Goal: Task Accomplishment & Management: Use online tool/utility

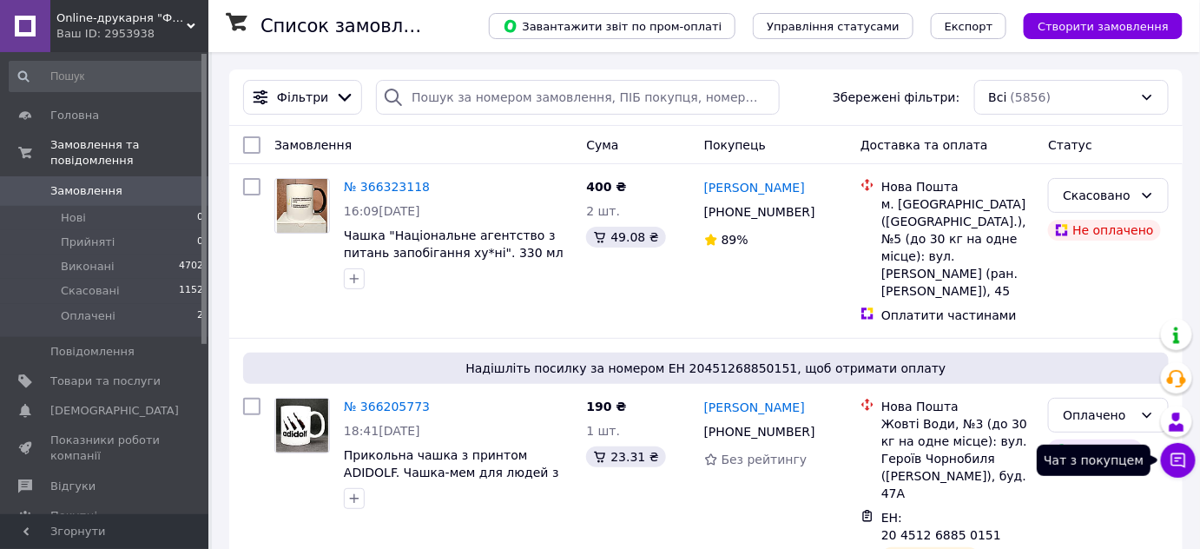
click at [1172, 460] on icon at bounding box center [1179, 460] width 15 height 15
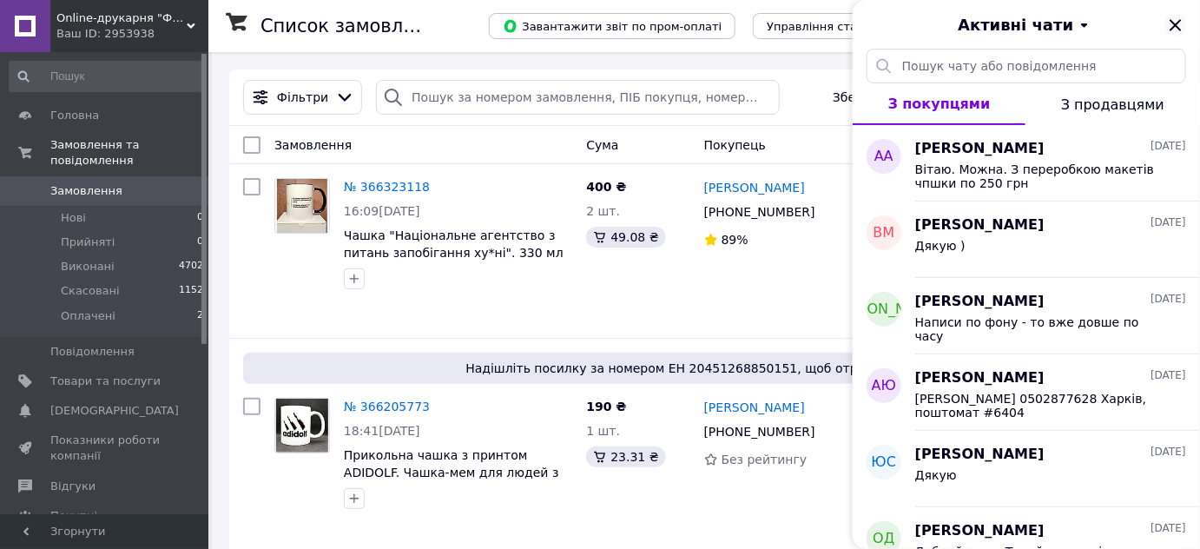
click at [1177, 23] on icon "Закрити" at bounding box center [1176, 25] width 21 height 21
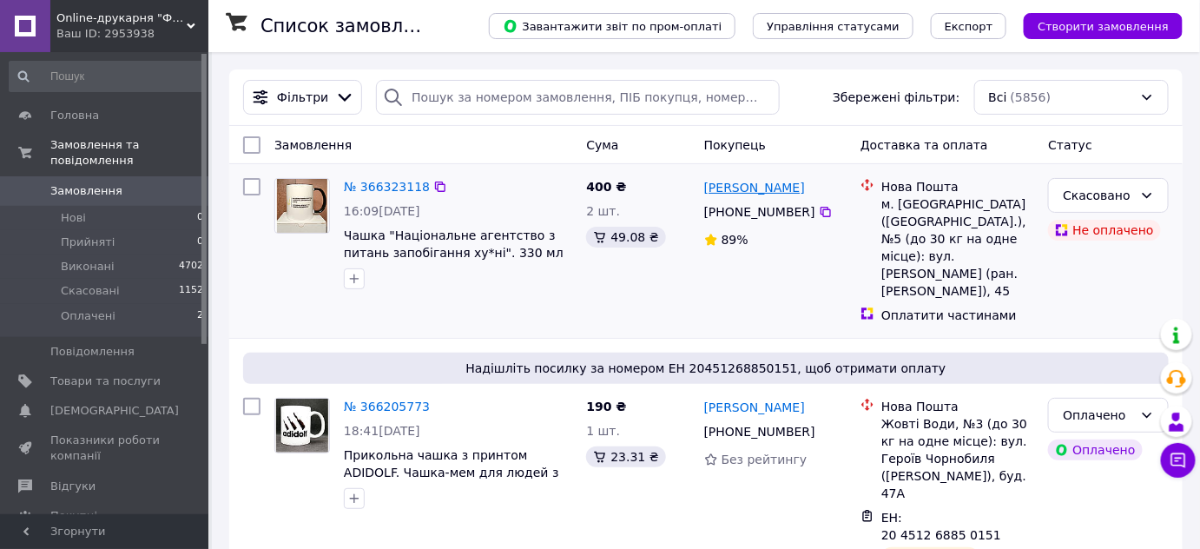
click at [730, 188] on link "[PERSON_NAME]" at bounding box center [754, 187] width 101 height 17
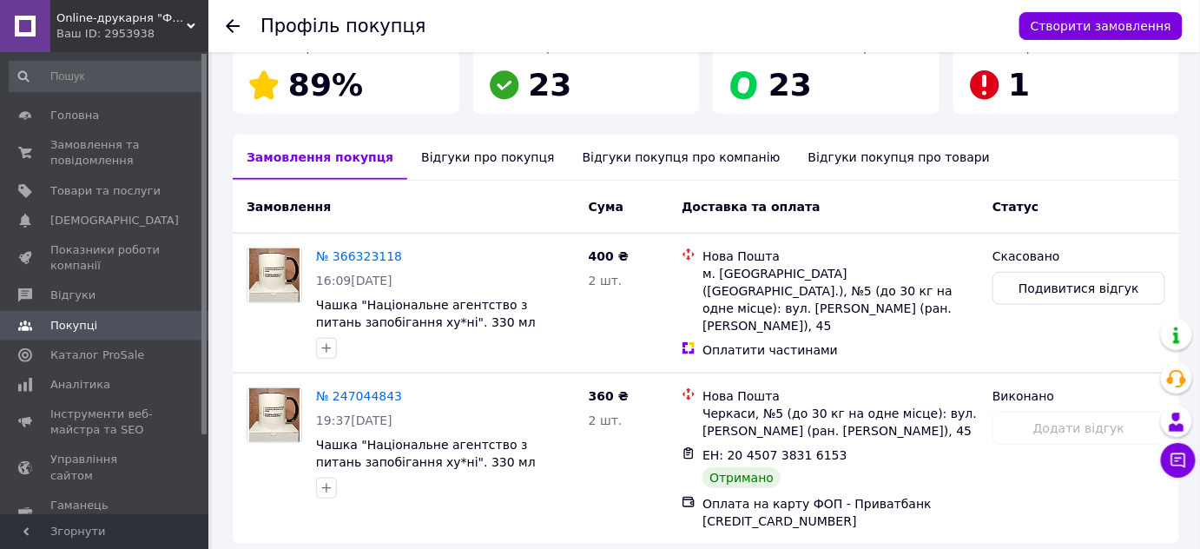
scroll to position [379, 0]
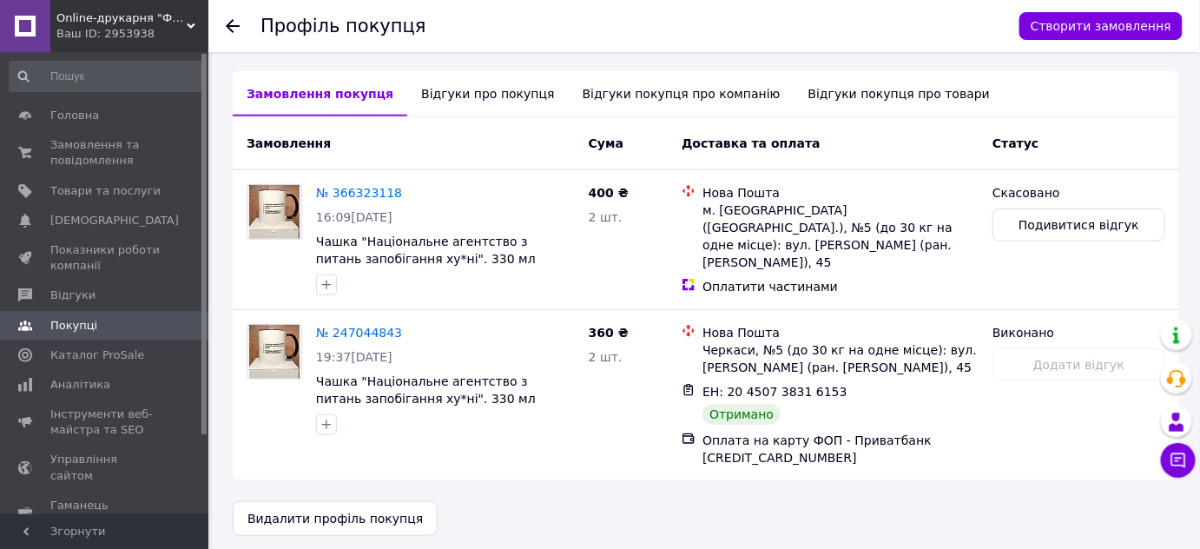
click at [504, 89] on div "Відгуки про покупця" at bounding box center [487, 93] width 161 height 45
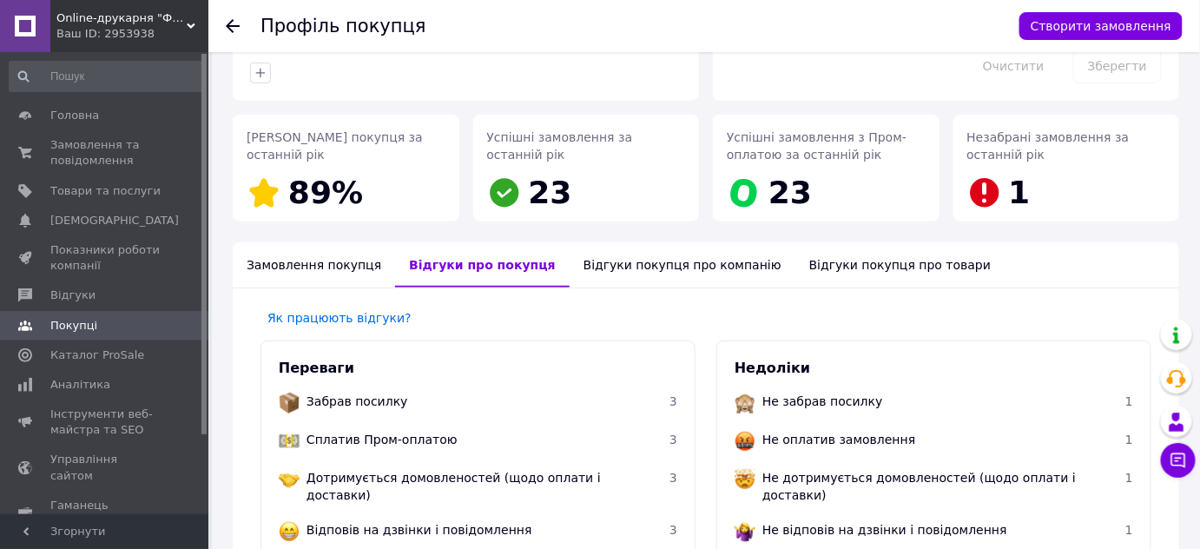
scroll to position [166, 0]
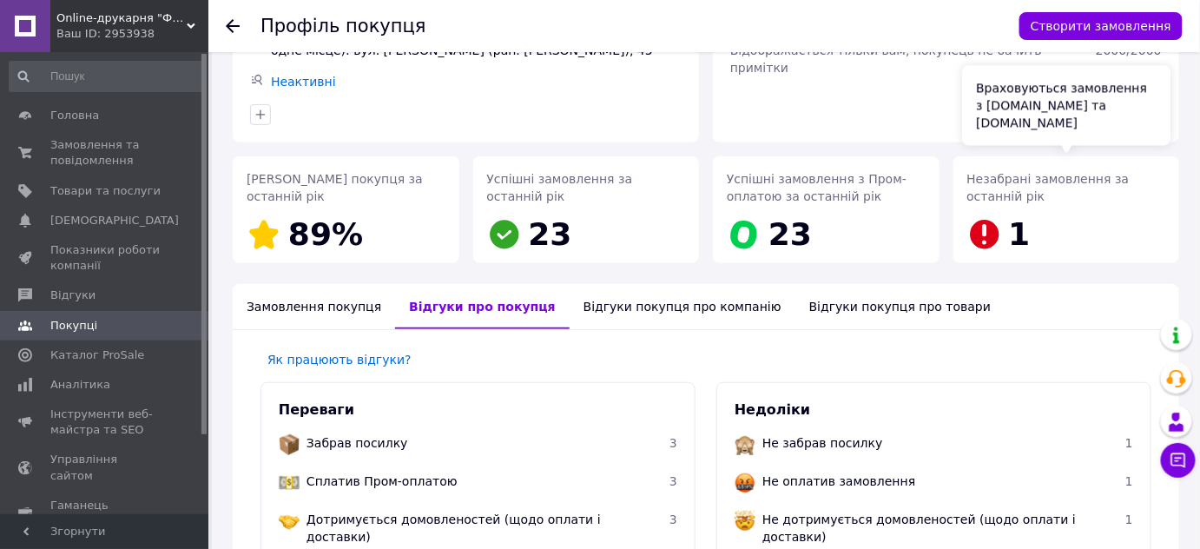
click at [1031, 218] on div "Незабрані замовлення за останній рік 1" at bounding box center [1067, 213] width 199 height 86
click at [659, 305] on div "Відгуки покупця про компанію" at bounding box center [683, 306] width 226 height 45
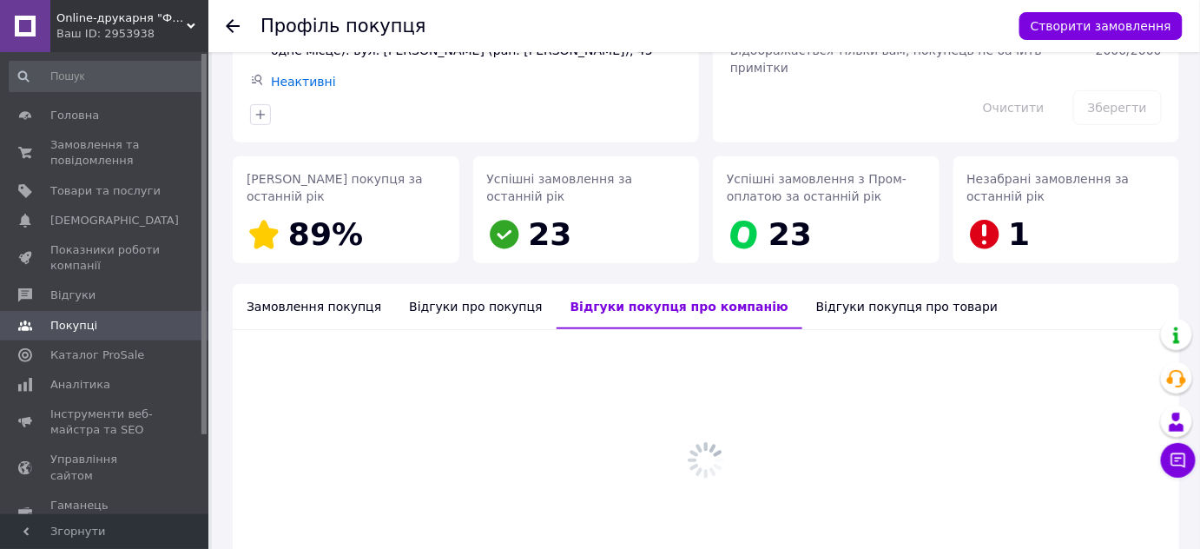
scroll to position [197, 0]
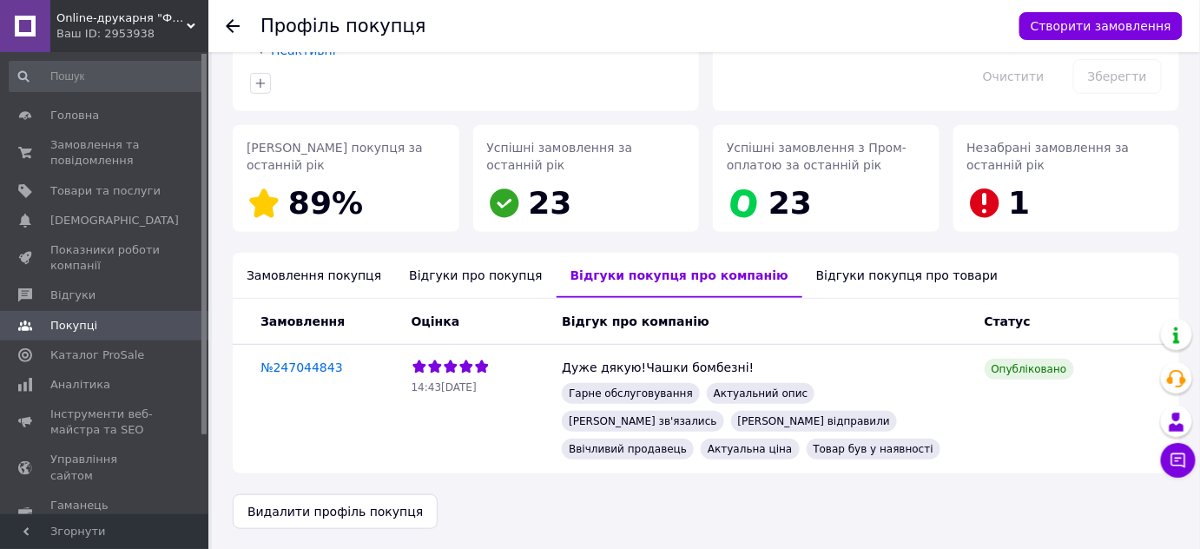
click at [803, 277] on div "Відгуки покупця про товари" at bounding box center [907, 275] width 209 height 45
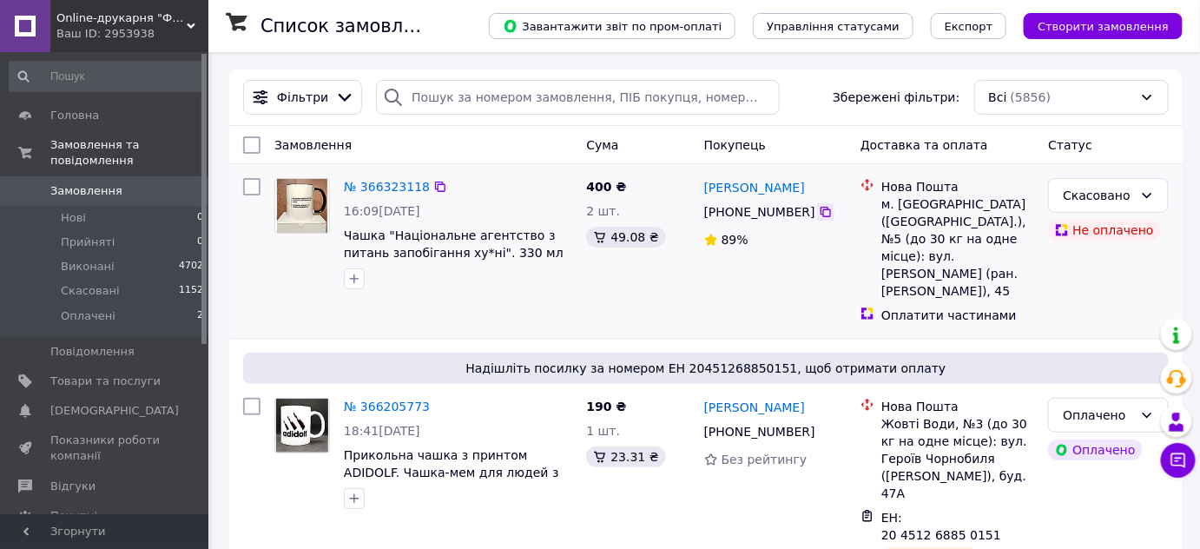
click at [820, 212] on icon at bounding box center [826, 212] width 14 height 14
click at [380, 188] on link "№ 366323118" at bounding box center [387, 187] width 86 height 14
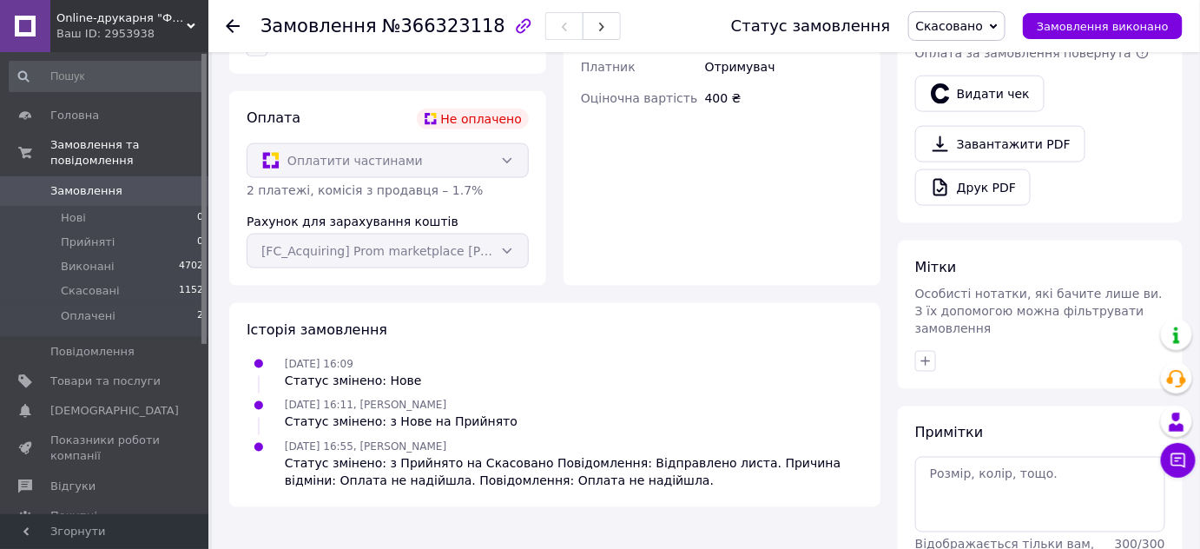
scroll to position [764, 0]
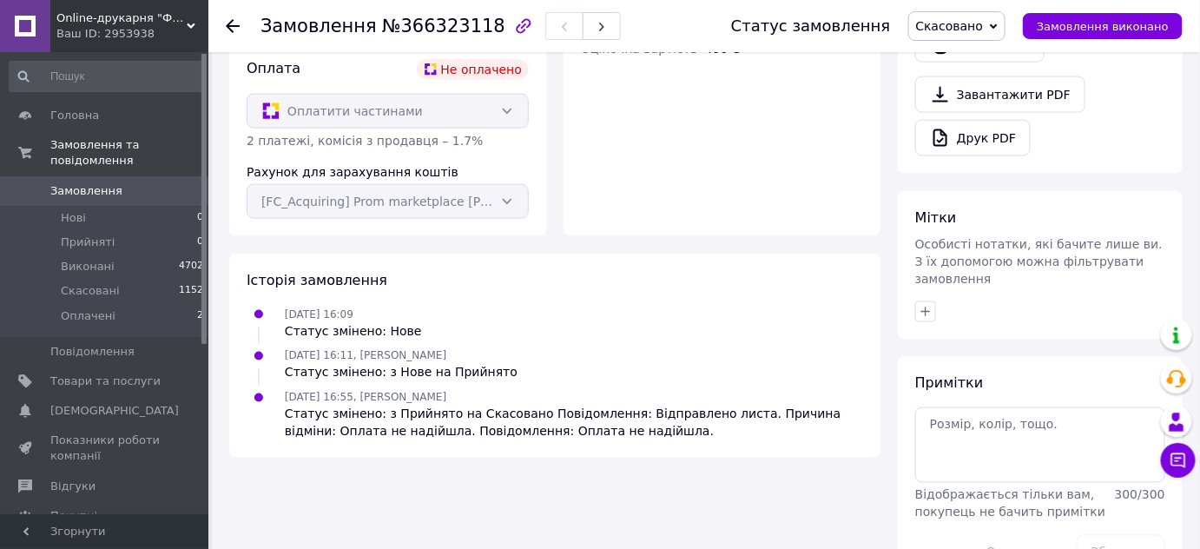
click at [77, 184] on link "Замовлення 0" at bounding box center [107, 191] width 214 height 30
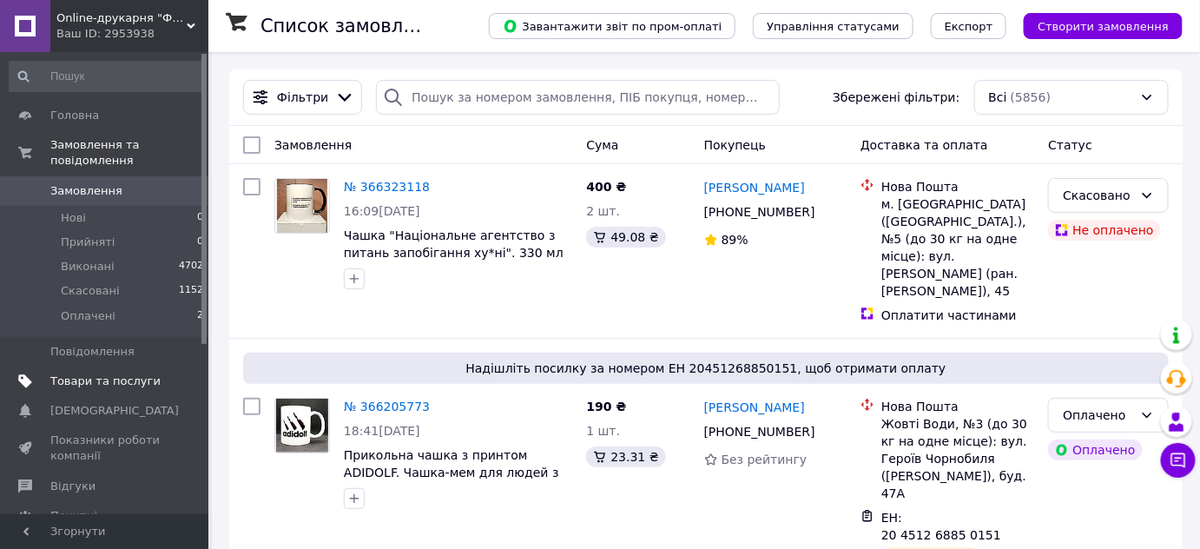
click at [138, 373] on span "Товари та послуги" at bounding box center [105, 381] width 110 height 16
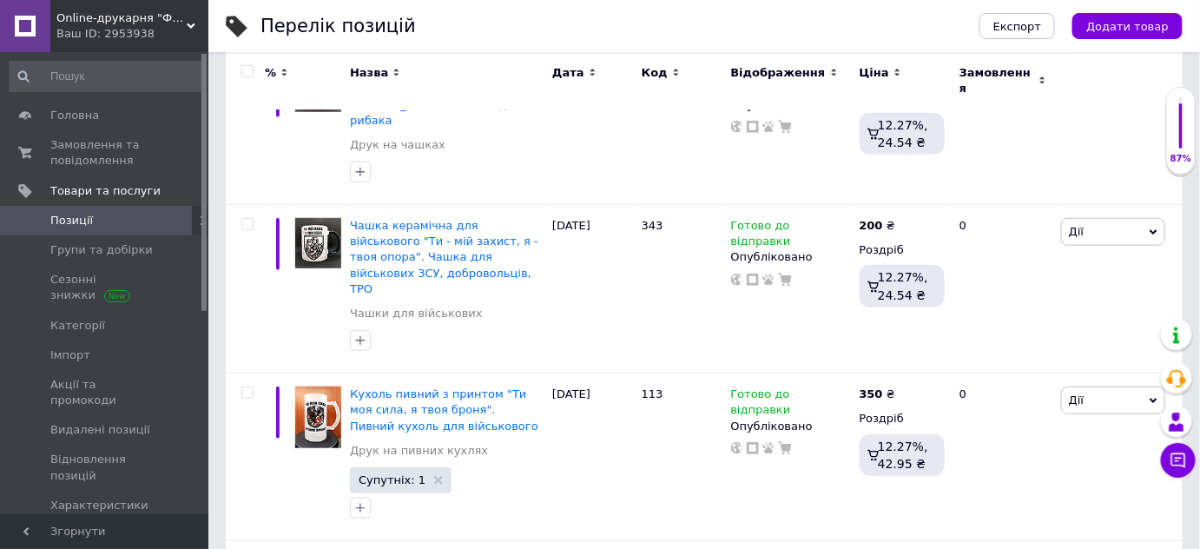
scroll to position [347, 0]
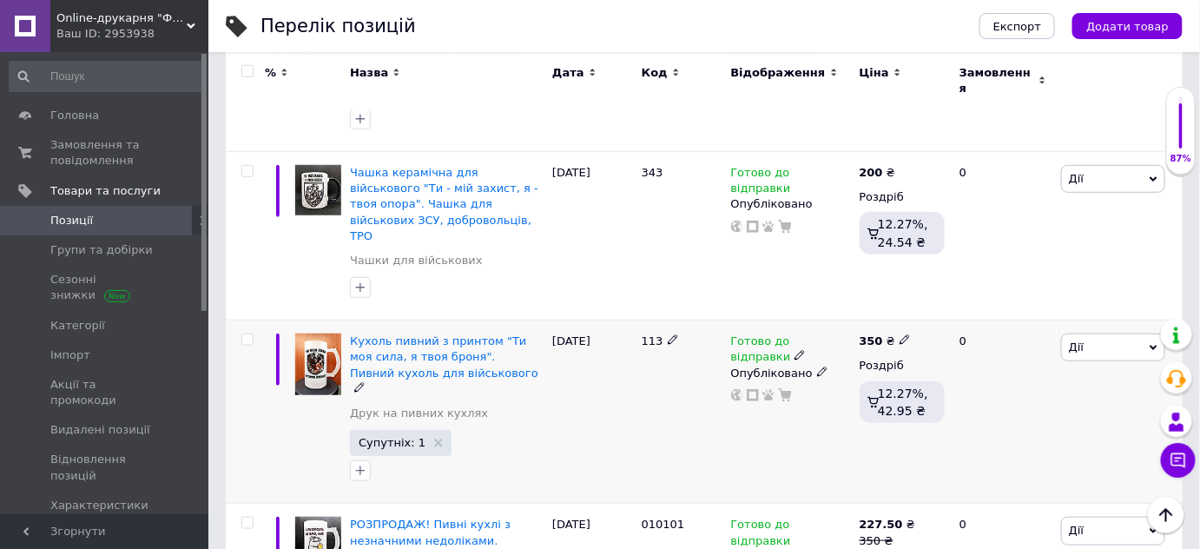
click at [1101, 334] on span "Дії" at bounding box center [1113, 348] width 104 height 28
click at [996, 418] on li "Копіювати" at bounding box center [1050, 430] width 230 height 24
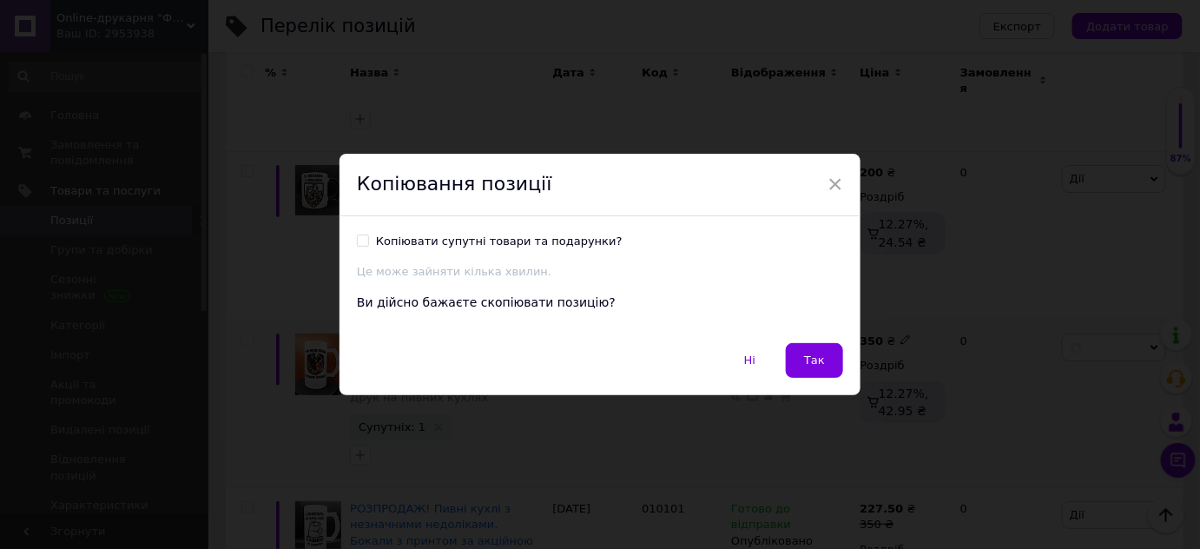
scroll to position [301, 0]
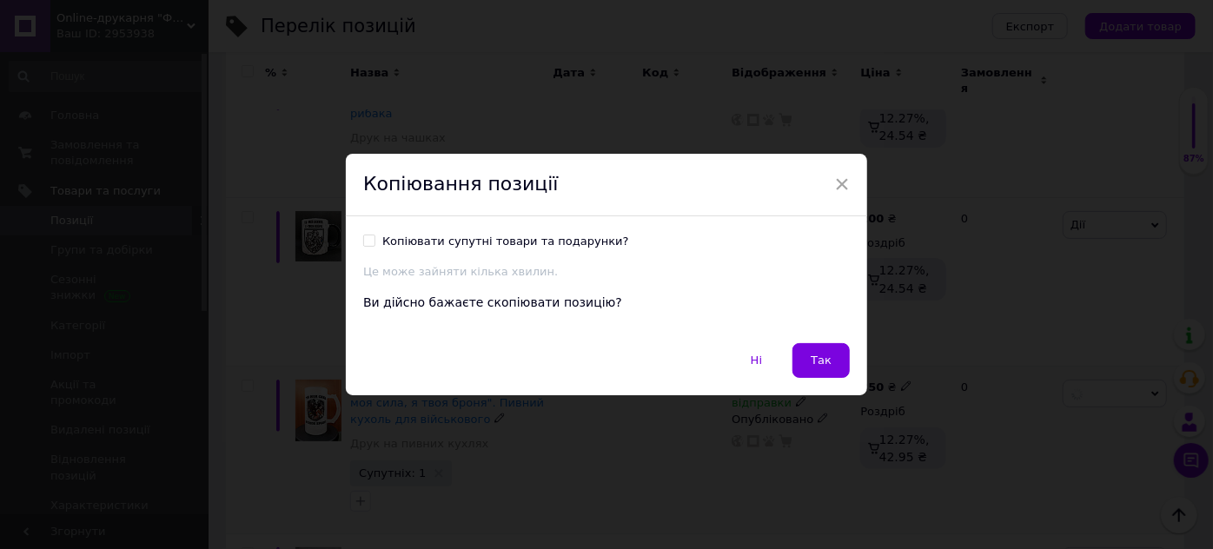
click at [367, 242] on input "Копіювати супутні товари та подарунки?" at bounding box center [368, 240] width 11 height 11
checkbox input "true"
click at [837, 366] on button "Так" at bounding box center [820, 360] width 57 height 35
